Goal: Navigation & Orientation: Understand site structure

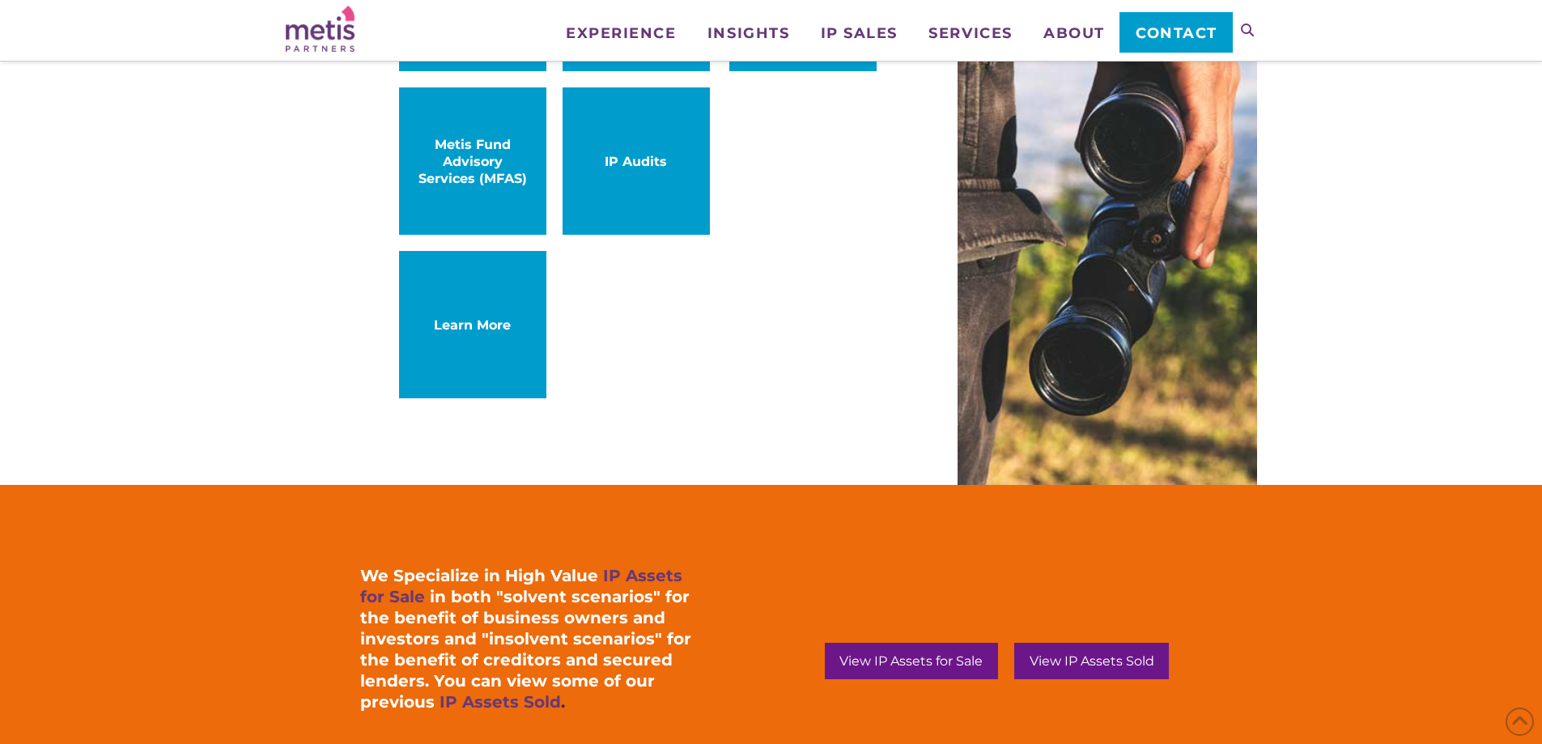
scroll to position [1133, 0]
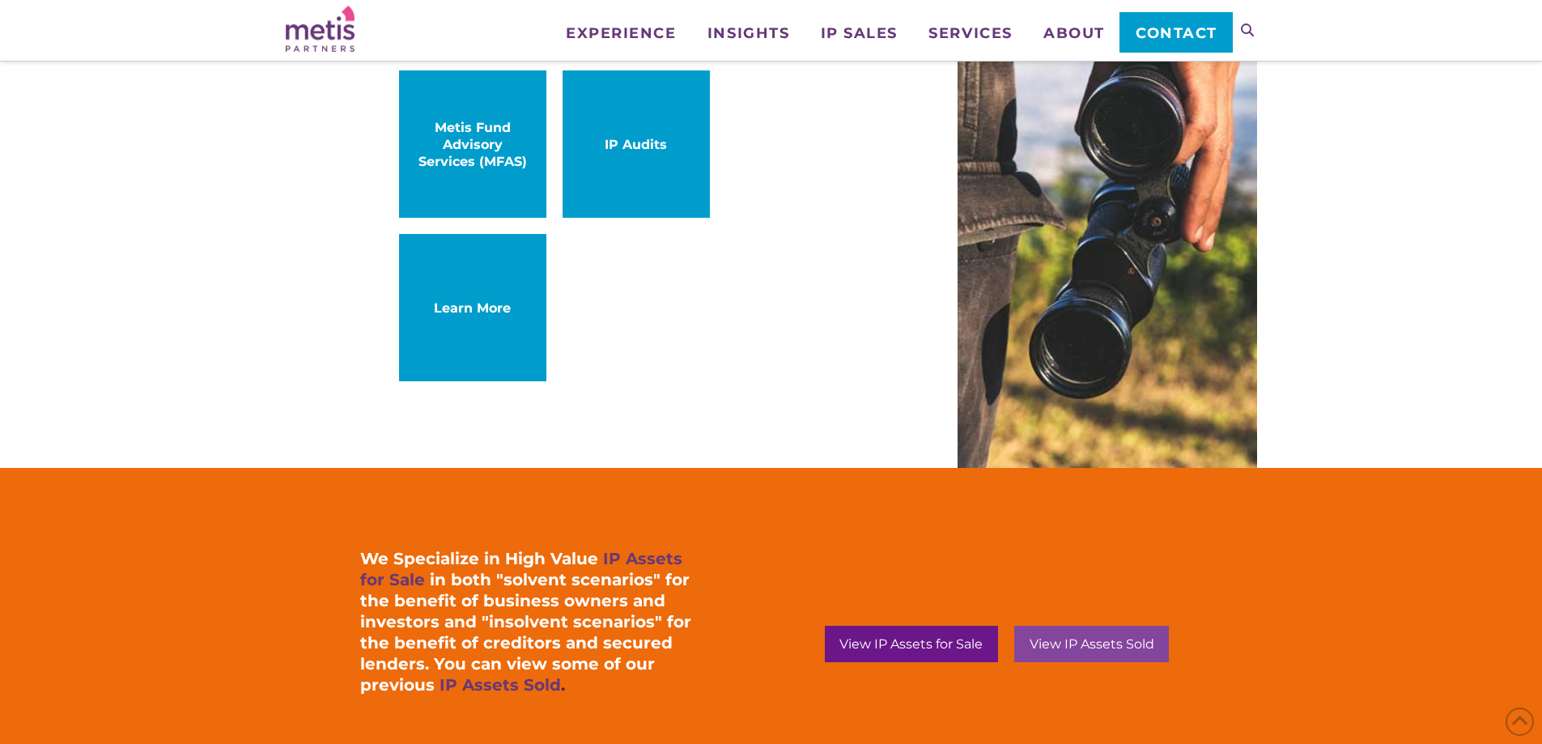
click at [1072, 647] on span "View IP Assets Sold" at bounding box center [1092, 644] width 125 height 13
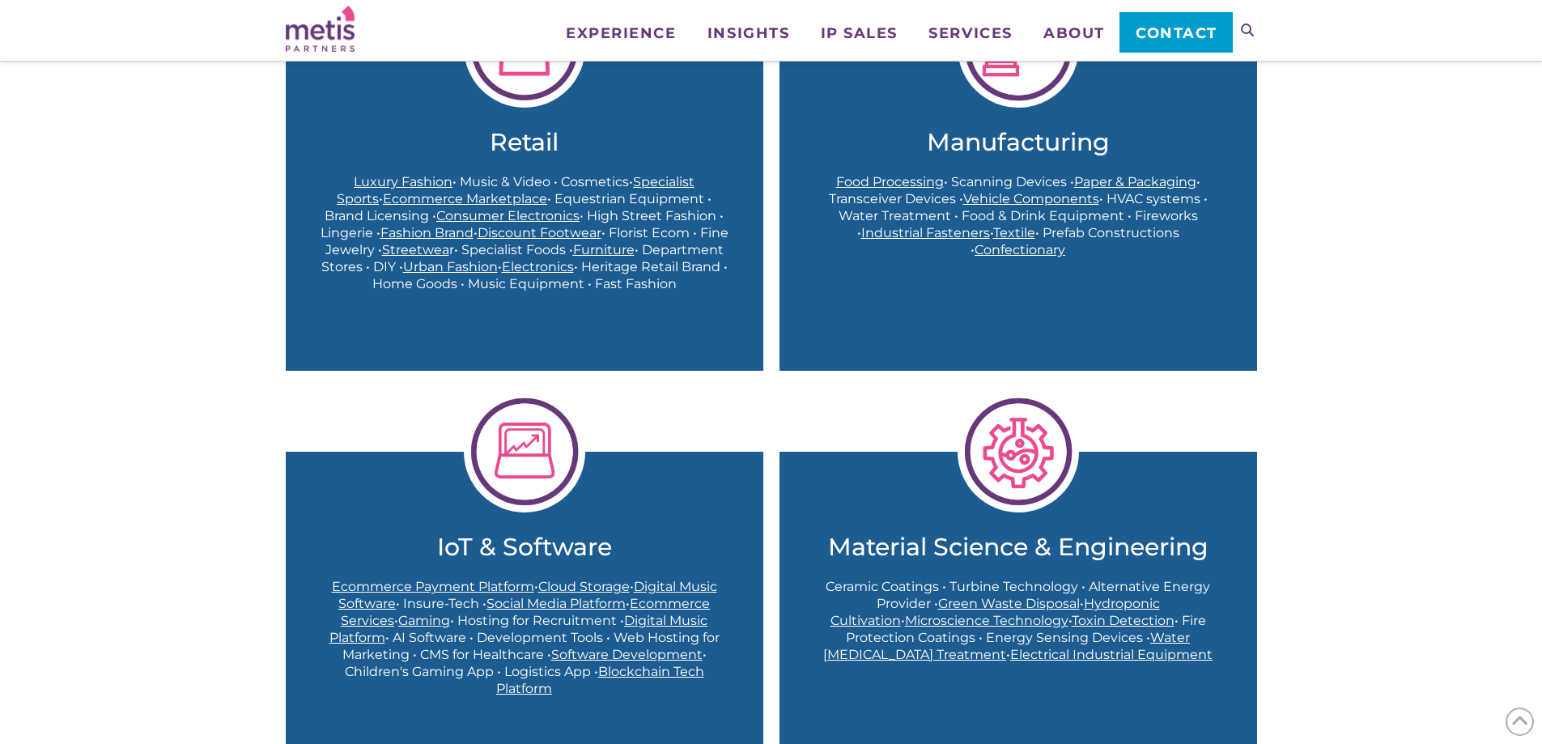
scroll to position [647, 0]
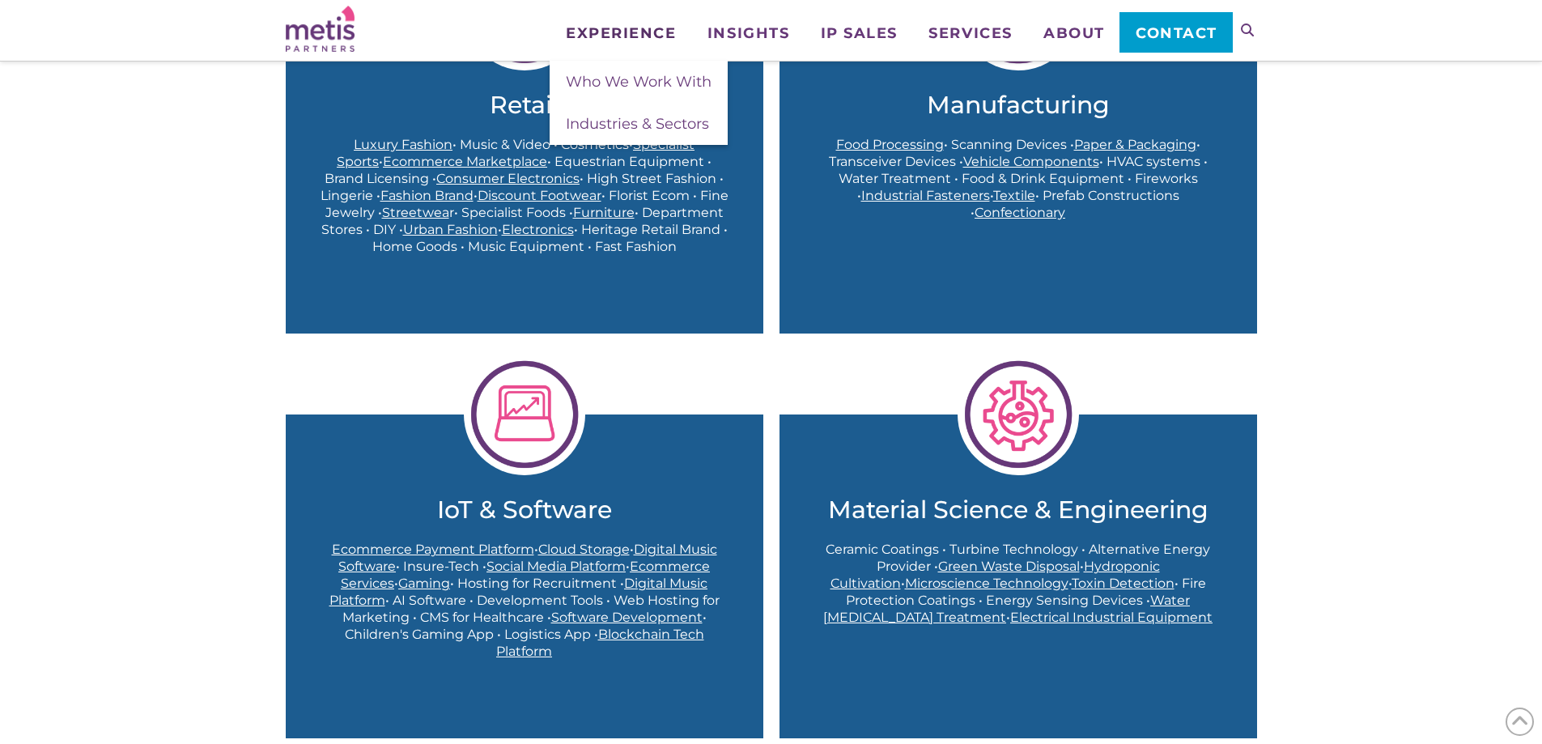
click at [592, 35] on span "Experience" at bounding box center [621, 33] width 110 height 15
click at [613, 127] on span "Industries & Sectors" at bounding box center [637, 124] width 143 height 18
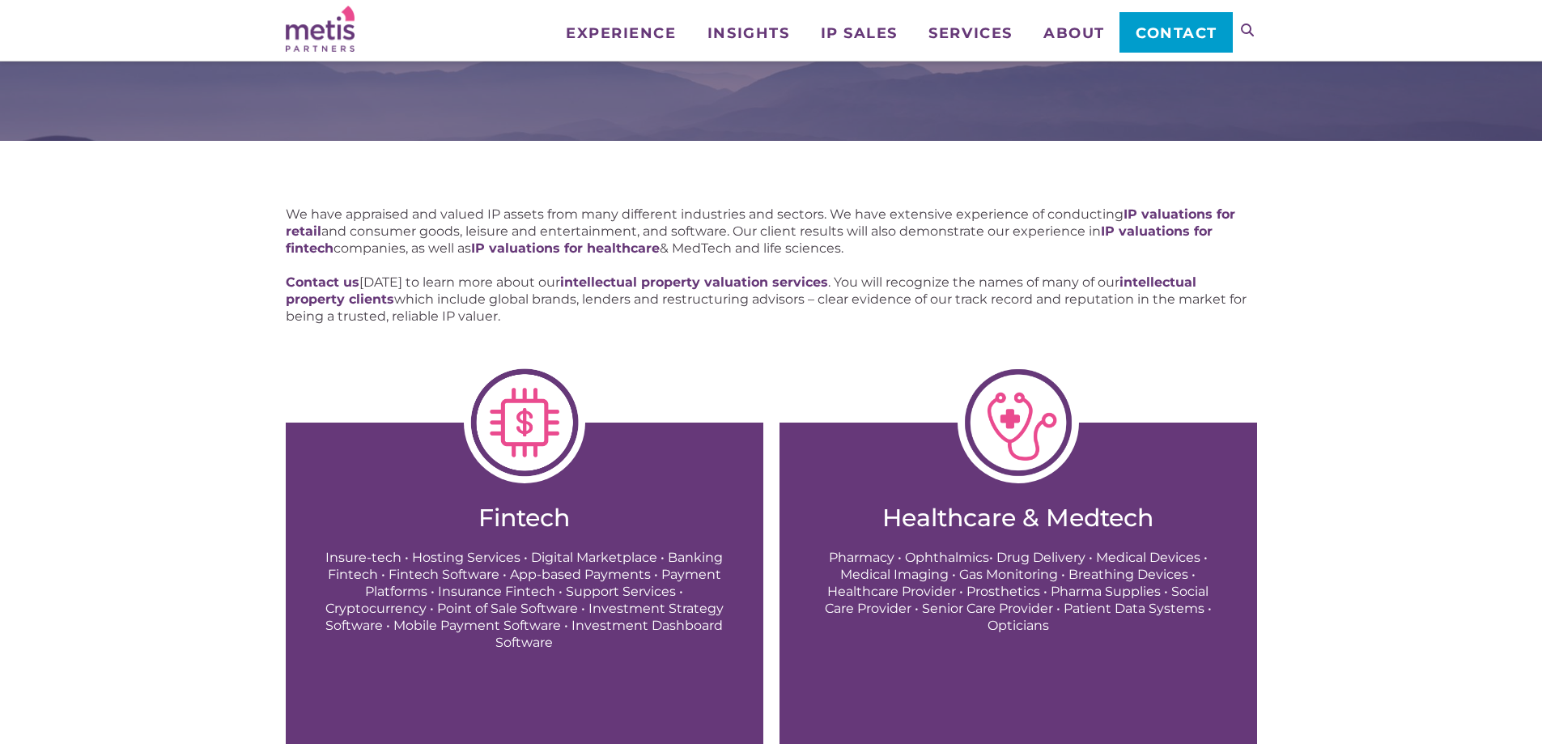
scroll to position [81, 0]
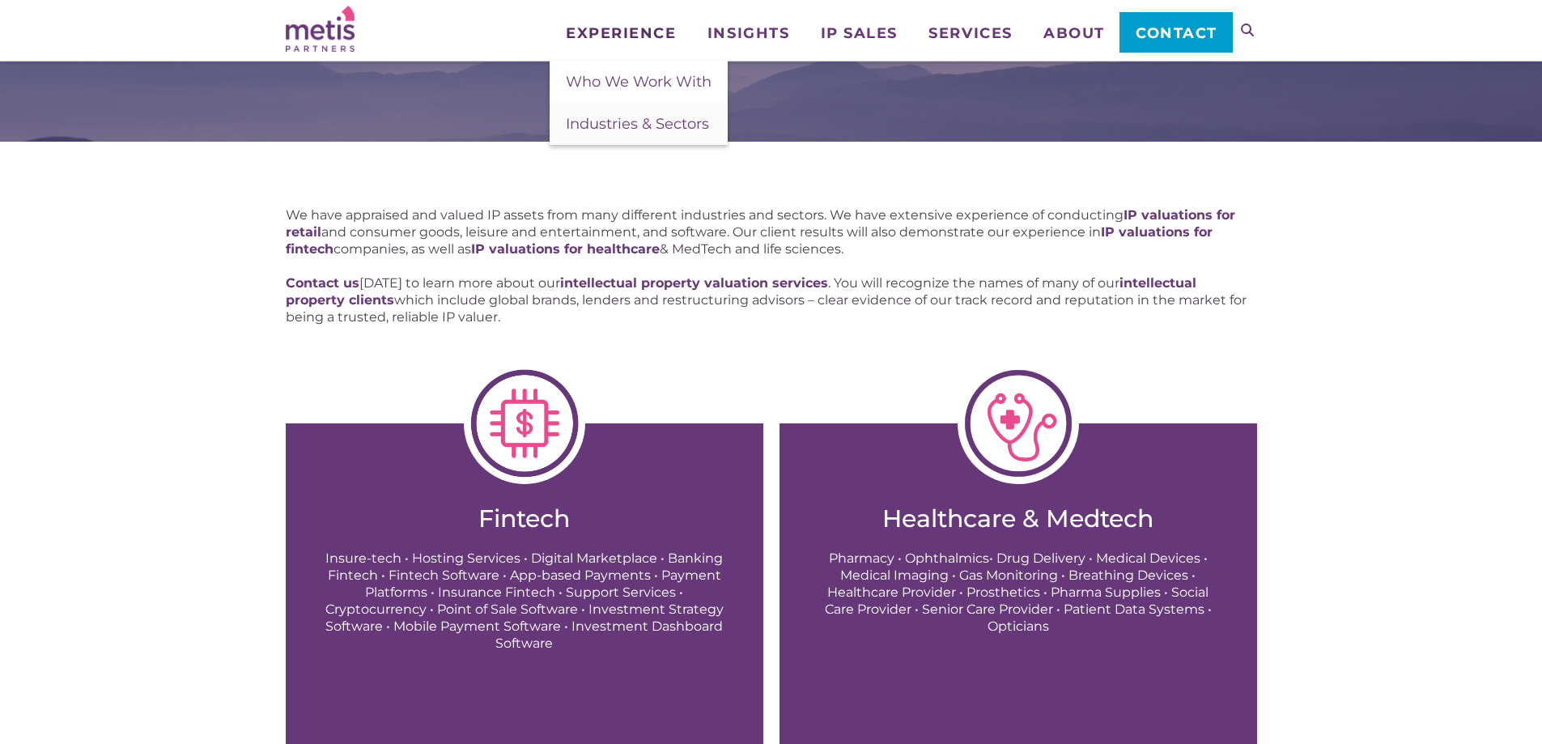
click at [639, 34] on span "Experience" at bounding box center [621, 33] width 110 height 15
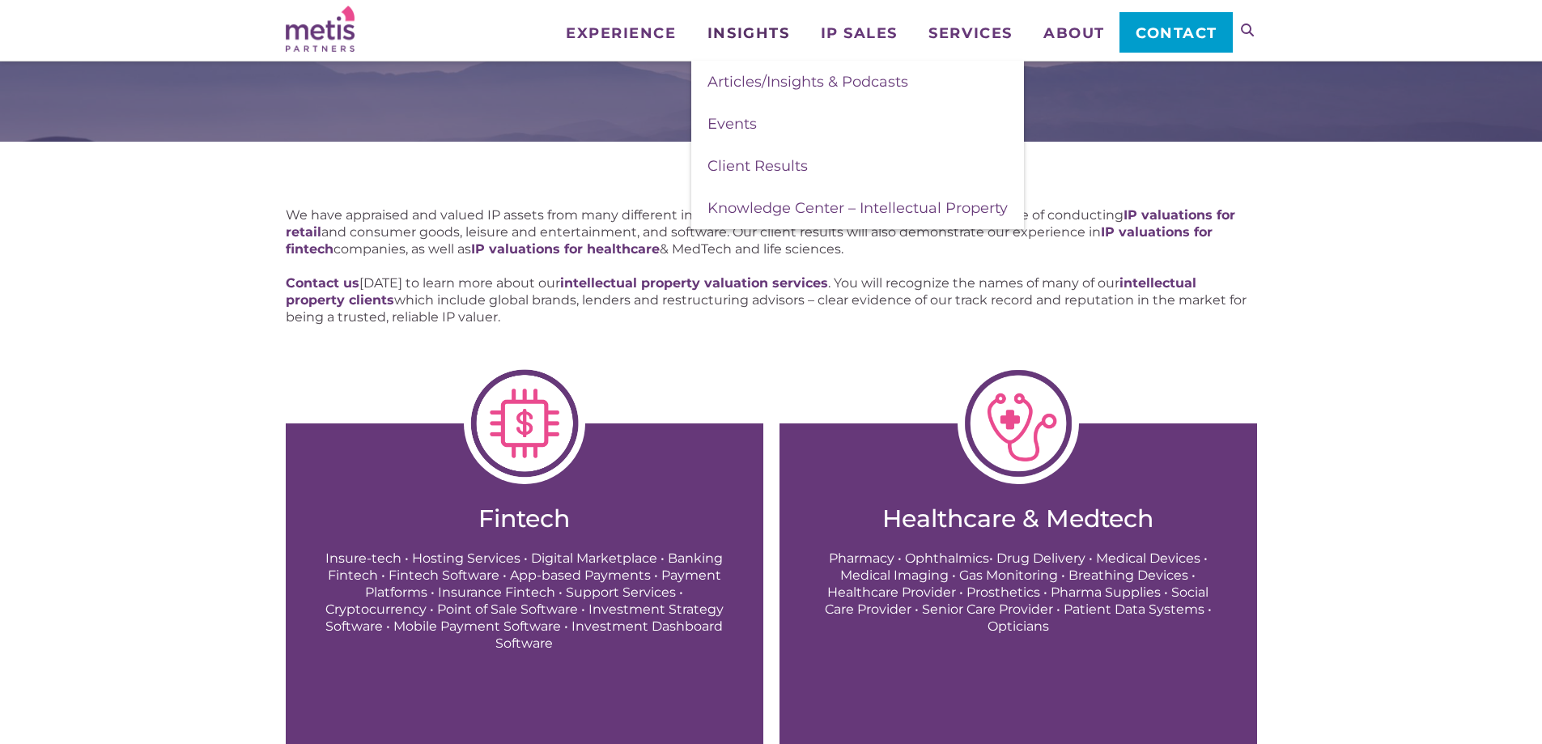
click at [734, 36] on span "Insights" at bounding box center [748, 33] width 82 height 15
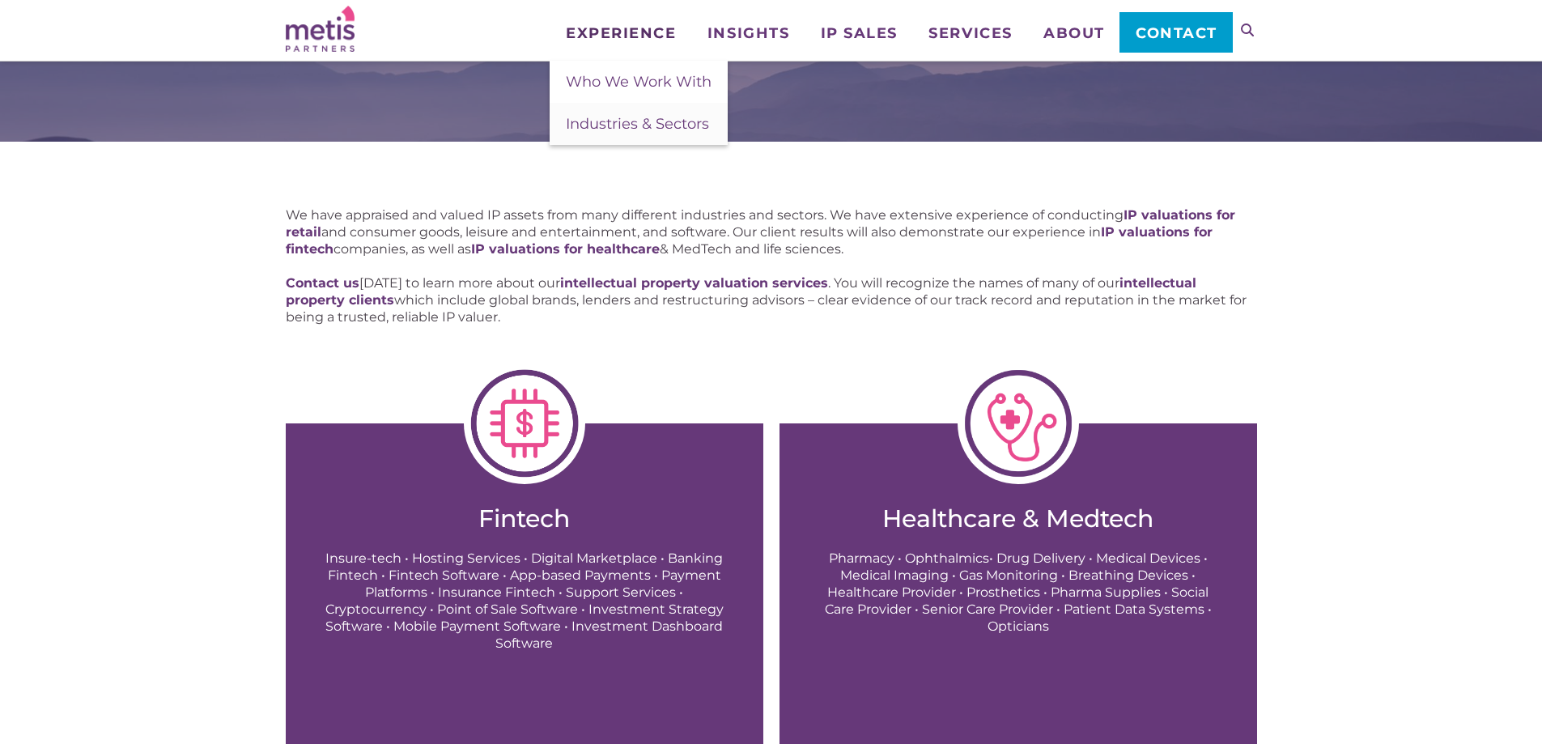
click at [628, 32] on span "Experience" at bounding box center [621, 33] width 110 height 15
click at [626, 82] on span "Who We Work With" at bounding box center [639, 82] width 146 height 18
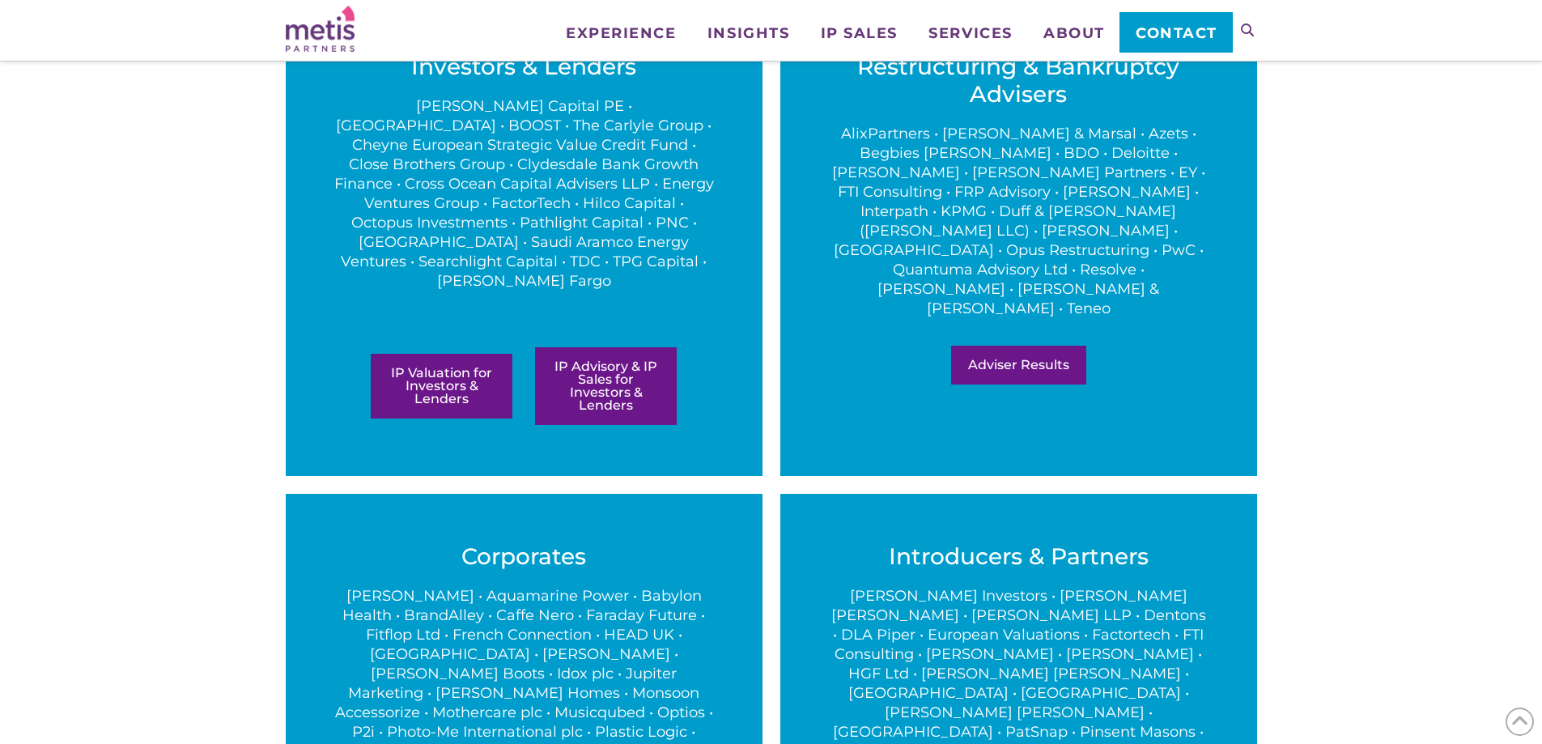
scroll to position [405, 0]
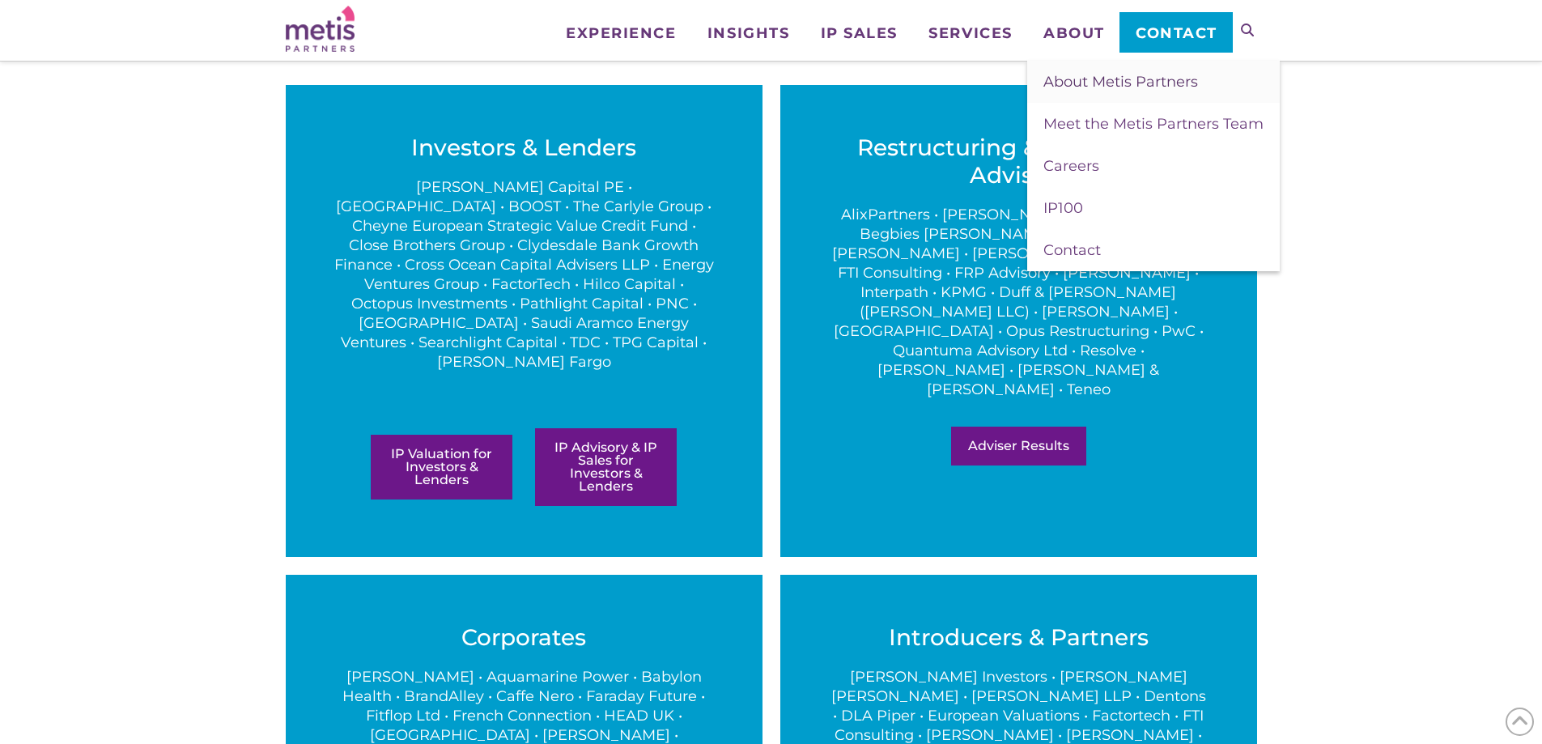
click at [1083, 86] on span "About Metis Partners" at bounding box center [1120, 82] width 155 height 18
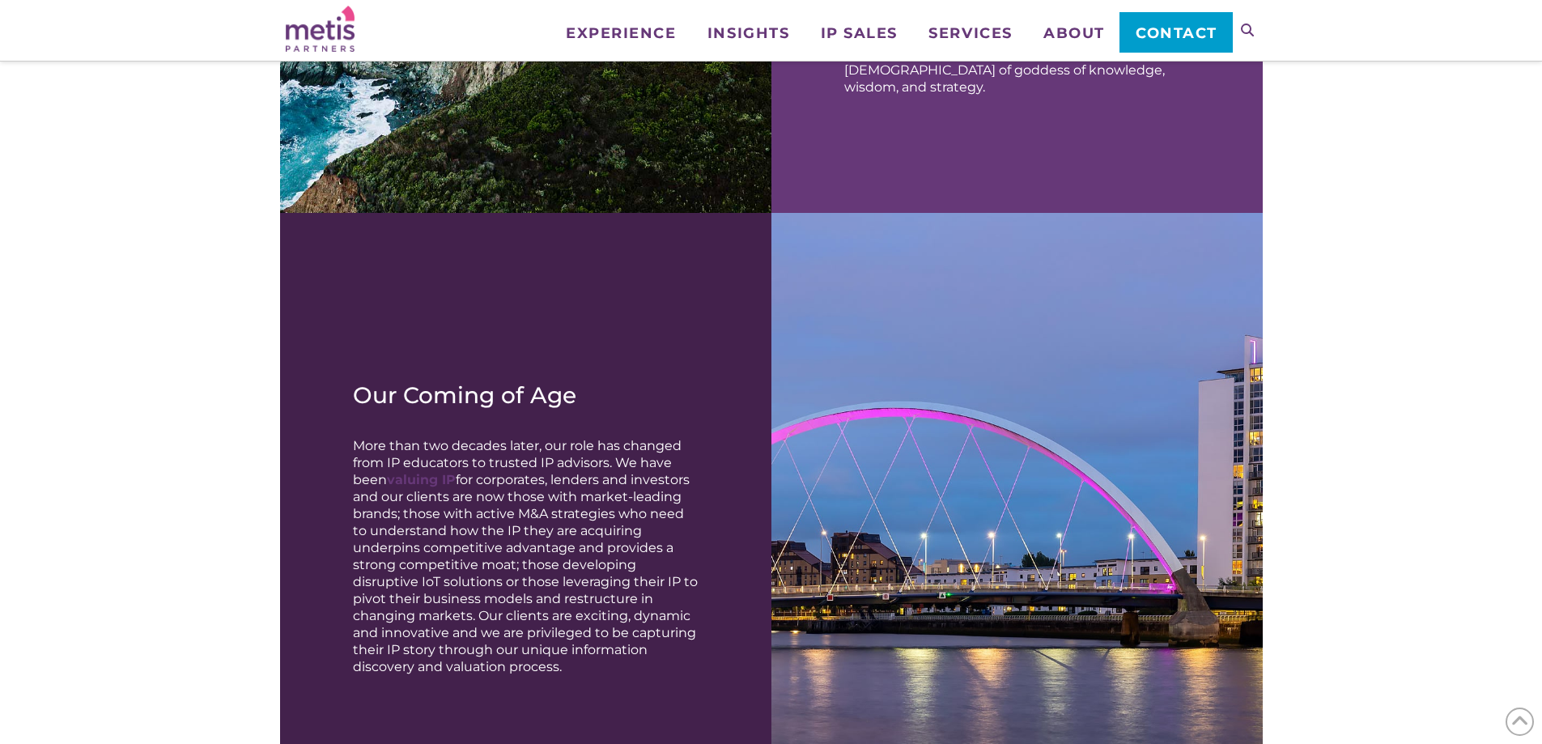
scroll to position [1295, 0]
